Goal: Task Accomplishment & Management: Use online tool/utility

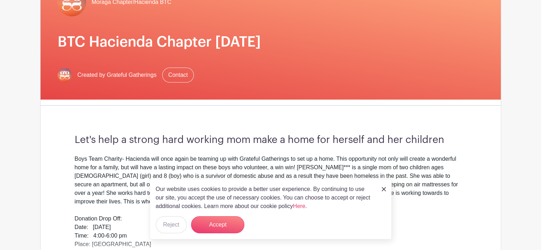
scroll to position [88, 0]
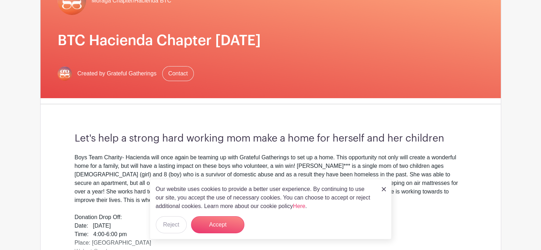
click at [384, 188] on img at bounding box center [384, 189] width 4 height 4
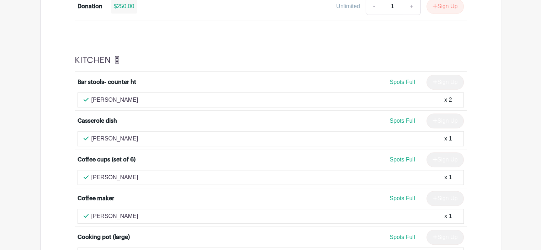
scroll to position [508, 0]
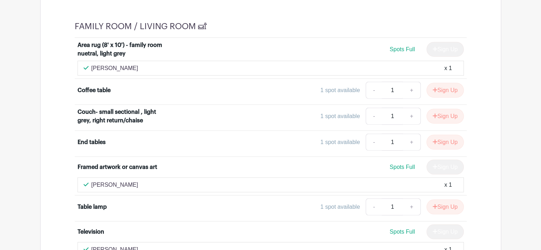
scroll to position [1791, 0]
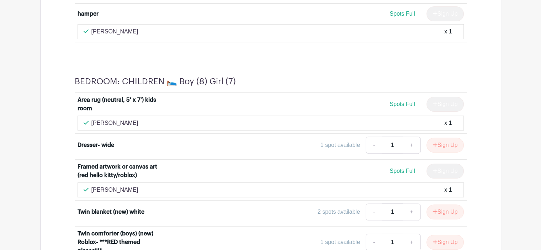
scroll to position [2930, 0]
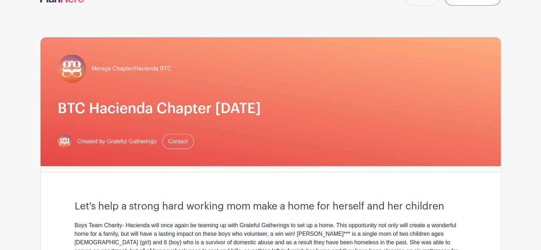
scroll to position [0, 0]
